Goal: Information Seeking & Learning: Understand process/instructions

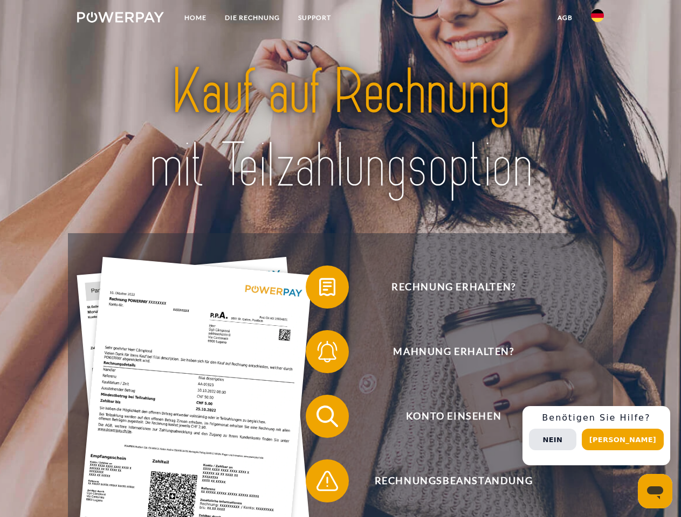
click at [120, 19] on img at bounding box center [120, 17] width 87 height 11
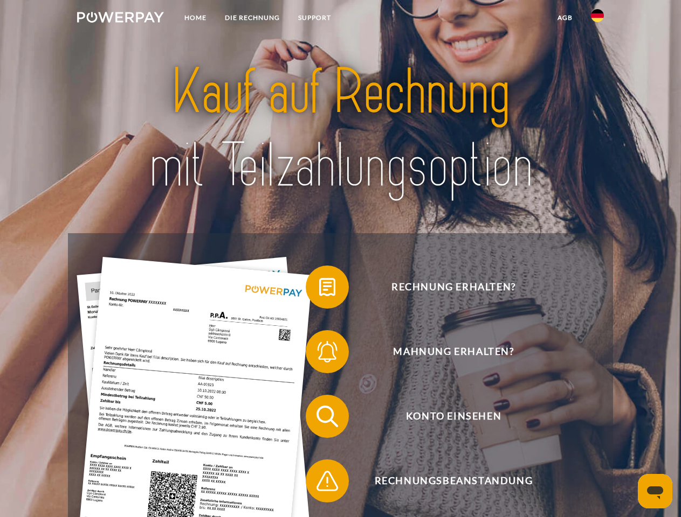
click at [597, 19] on img at bounding box center [597, 15] width 13 height 13
click at [564, 18] on link "agb" at bounding box center [564, 17] width 33 height 19
click at [319, 289] on span at bounding box center [311, 287] width 54 height 54
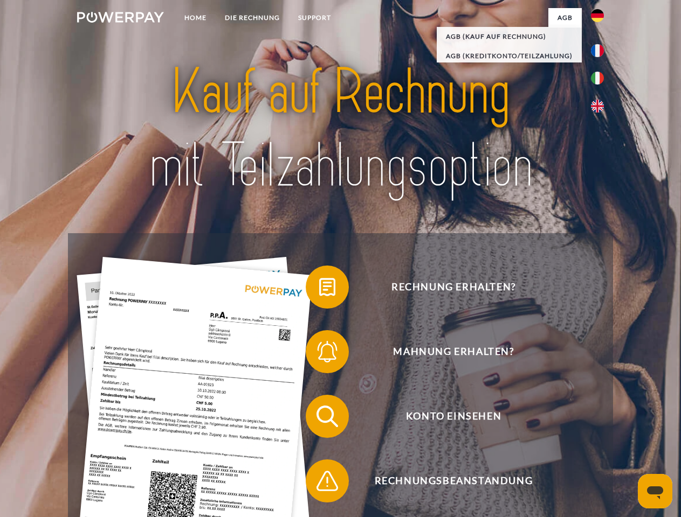
click at [319, 354] on span at bounding box center [311, 352] width 54 height 54
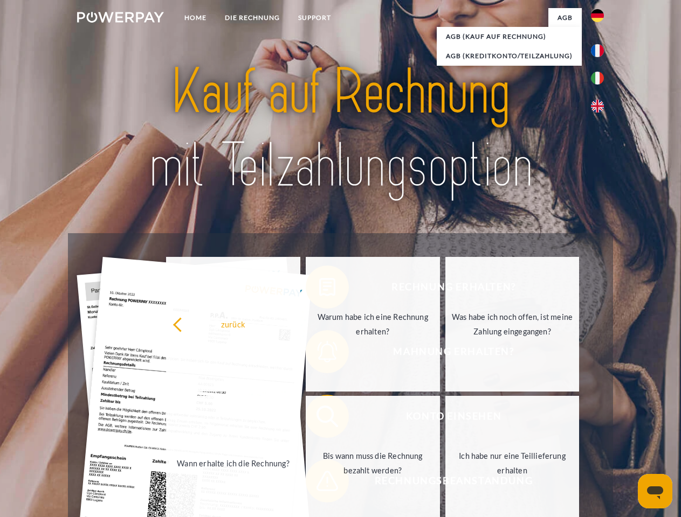
click at [319, 419] on link "Bis wann muss die Rechnung bezahlt werden?" at bounding box center [373, 463] width 134 height 135
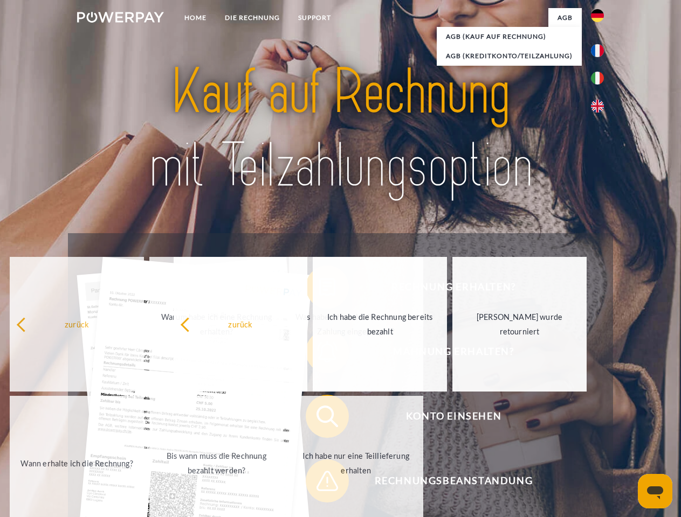
click at [319, 484] on span at bounding box center [311, 481] width 54 height 54
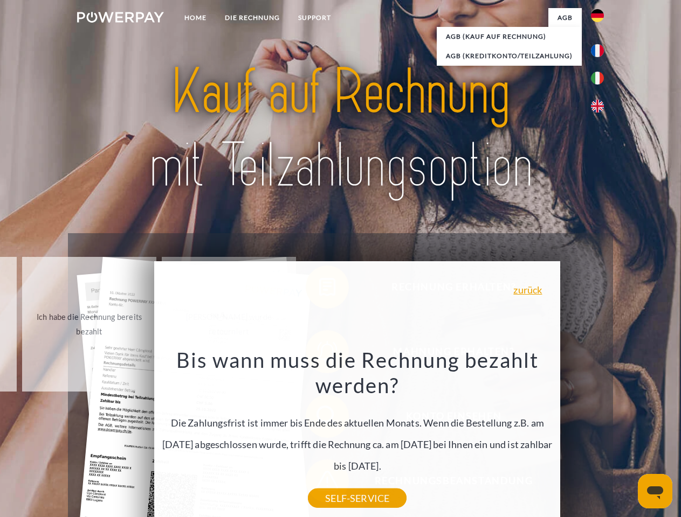
click at [600, 436] on div "Rechnung erhalten? Mahnung erhalten? Konto einsehen" at bounding box center [340, 448] width 544 height 431
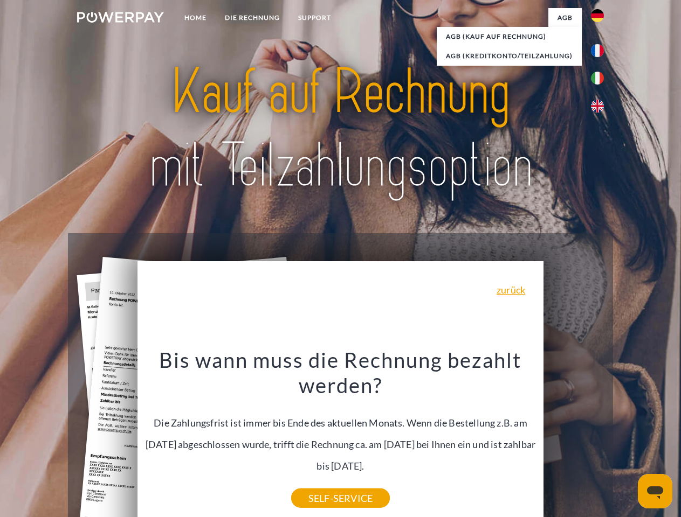
click at [574, 438] on span "Konto einsehen" at bounding box center [453, 416] width 264 height 43
click at [626, 440] on header "Home DIE RECHNUNG SUPPORT" at bounding box center [340, 372] width 681 height 744
